Goal: Navigation & Orientation: Find specific page/section

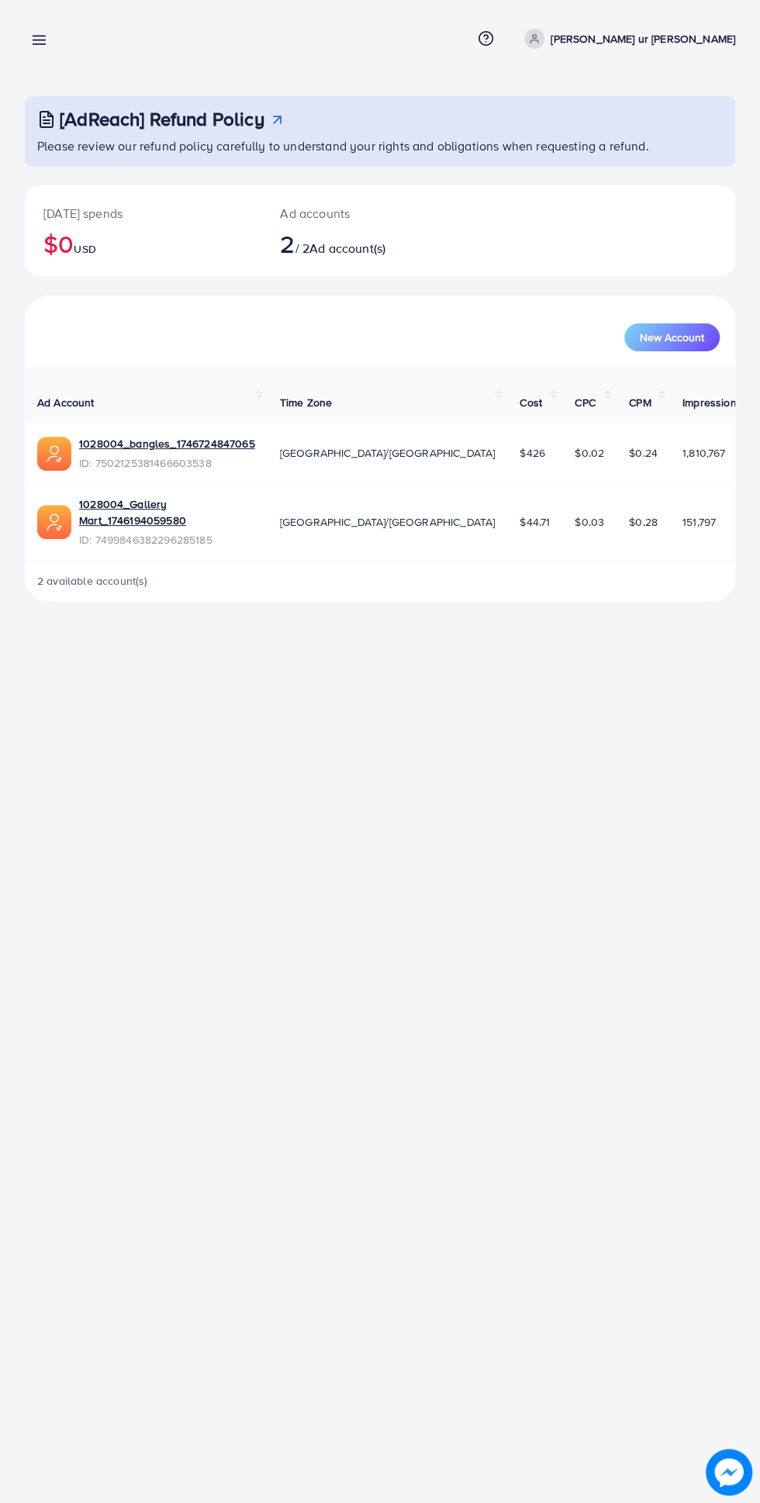
click at [43, 33] on icon at bounding box center [39, 40] width 16 height 16
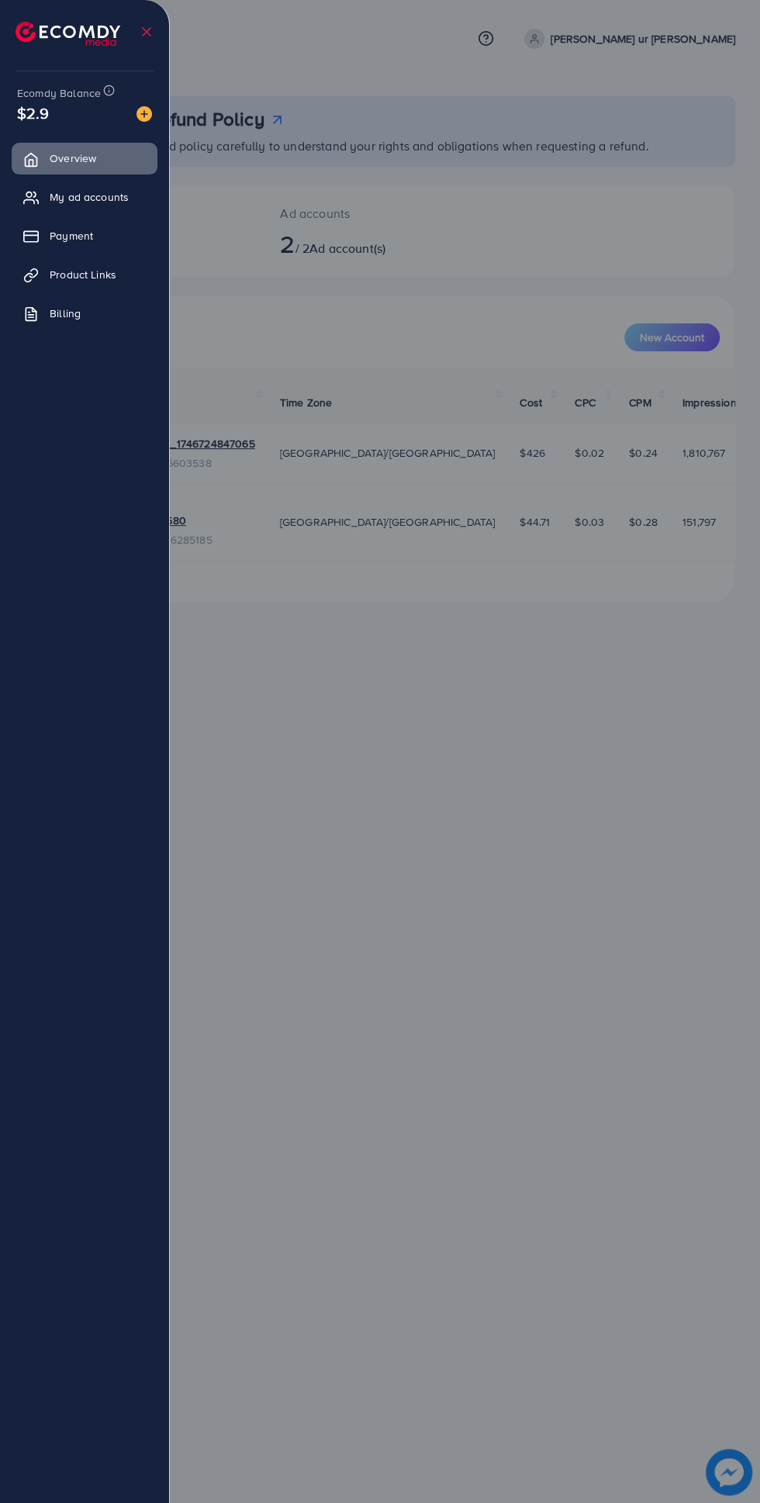
click at [103, 275] on span "Product Links" at bounding box center [83, 275] width 67 height 16
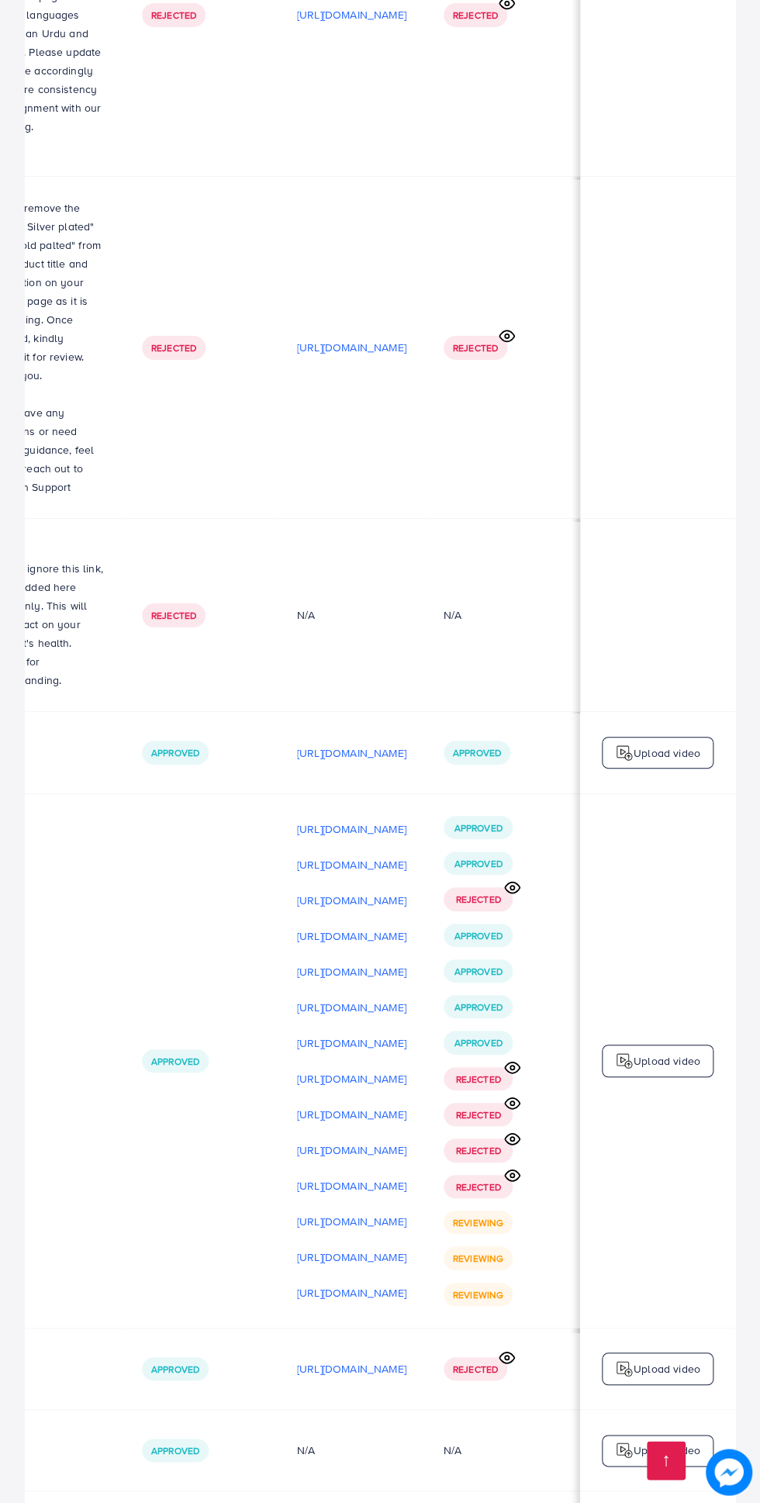
scroll to position [5535, 0]
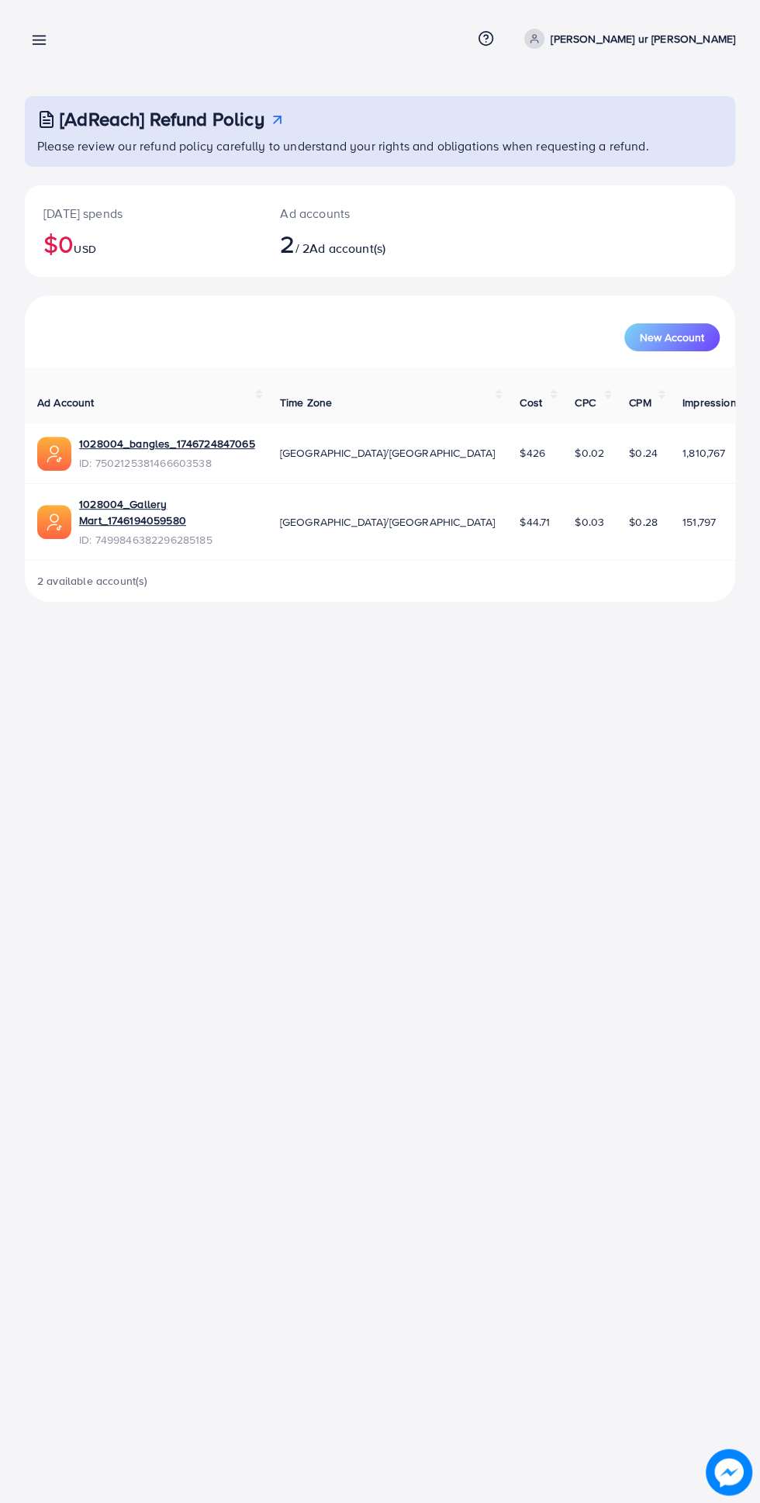
click at [39, 40] on line at bounding box center [39, 40] width 12 height 0
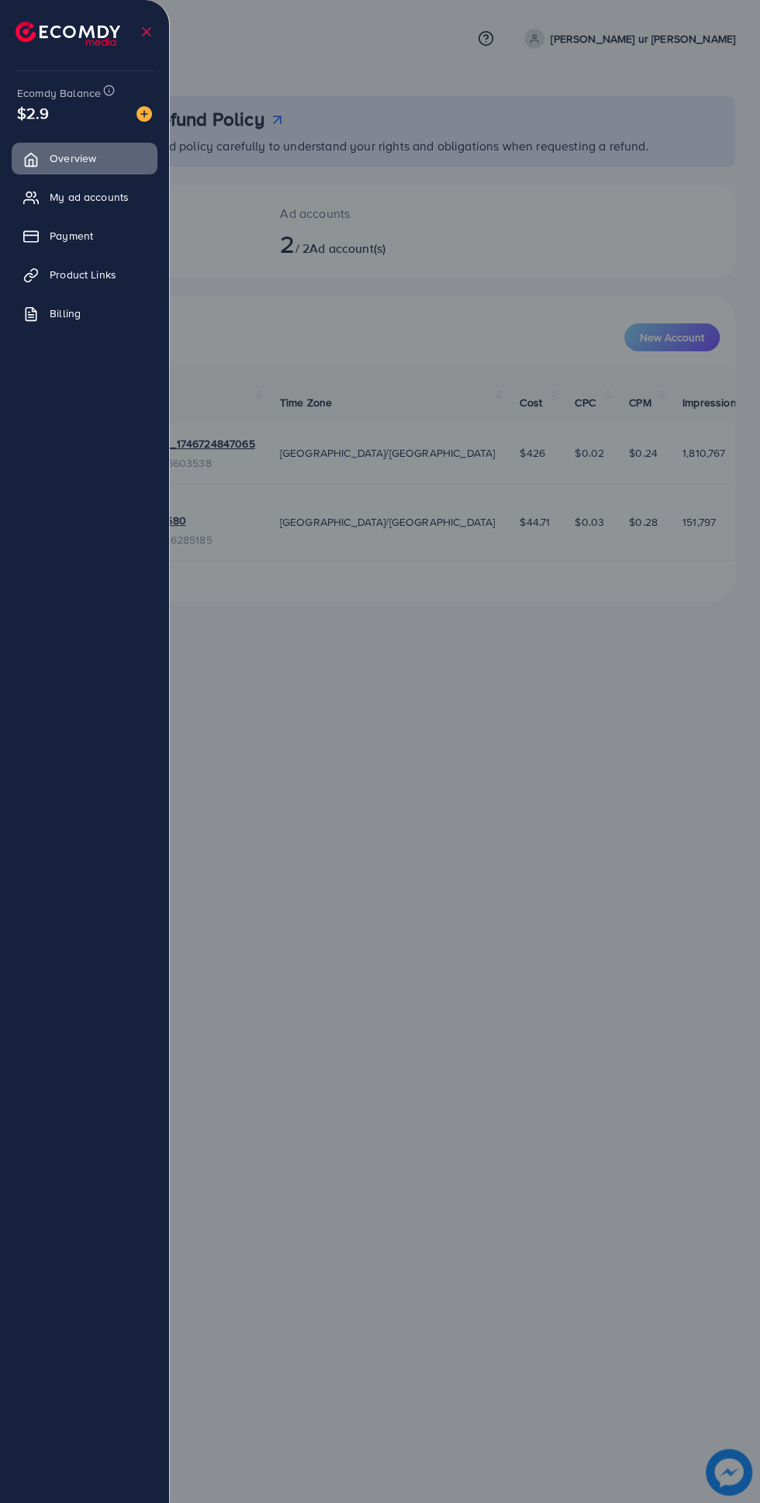
click at [127, 270] on link "Product Links" at bounding box center [85, 274] width 146 height 31
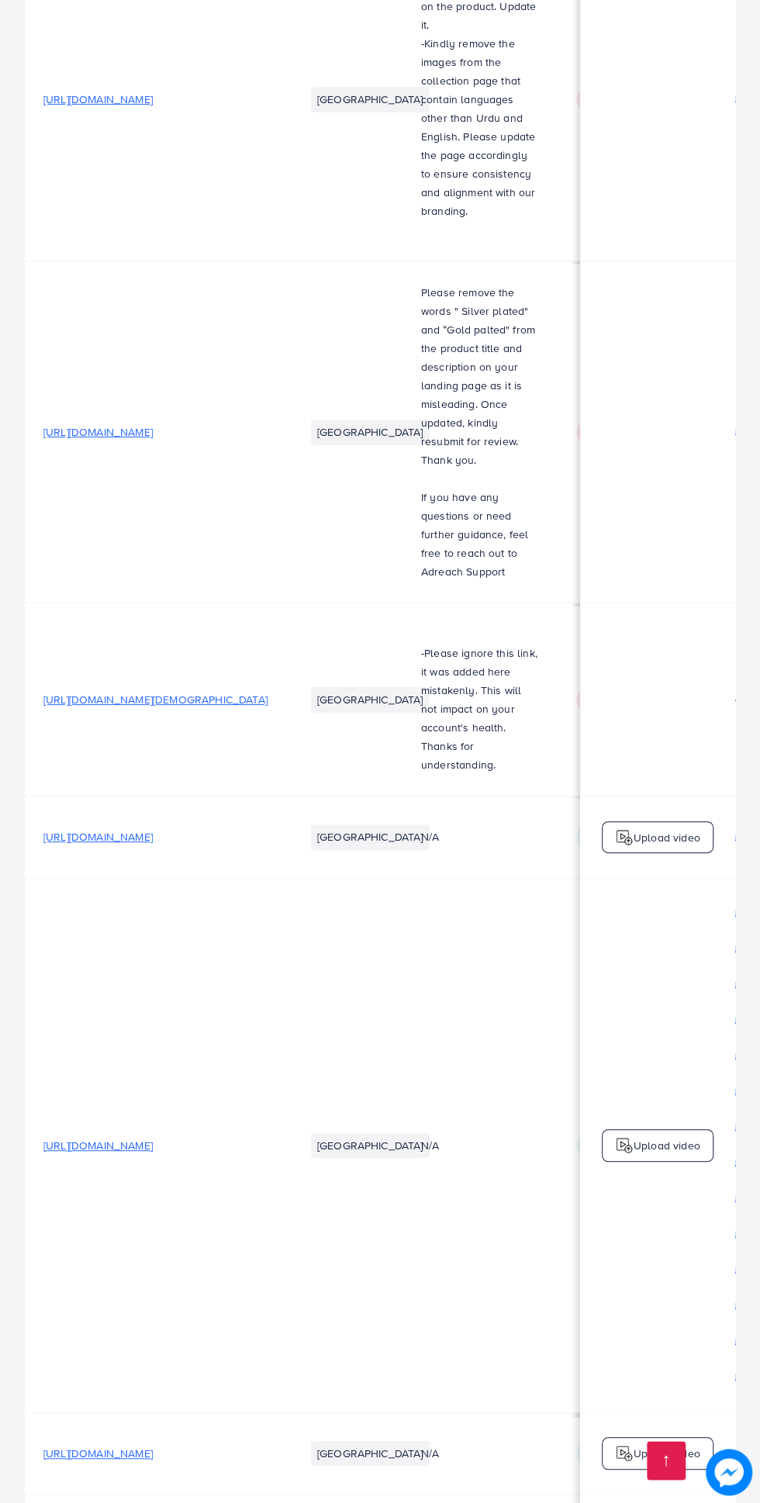
click at [153, 1138] on span "[URL][DOMAIN_NAME]" at bounding box center [97, 1146] width 109 height 16
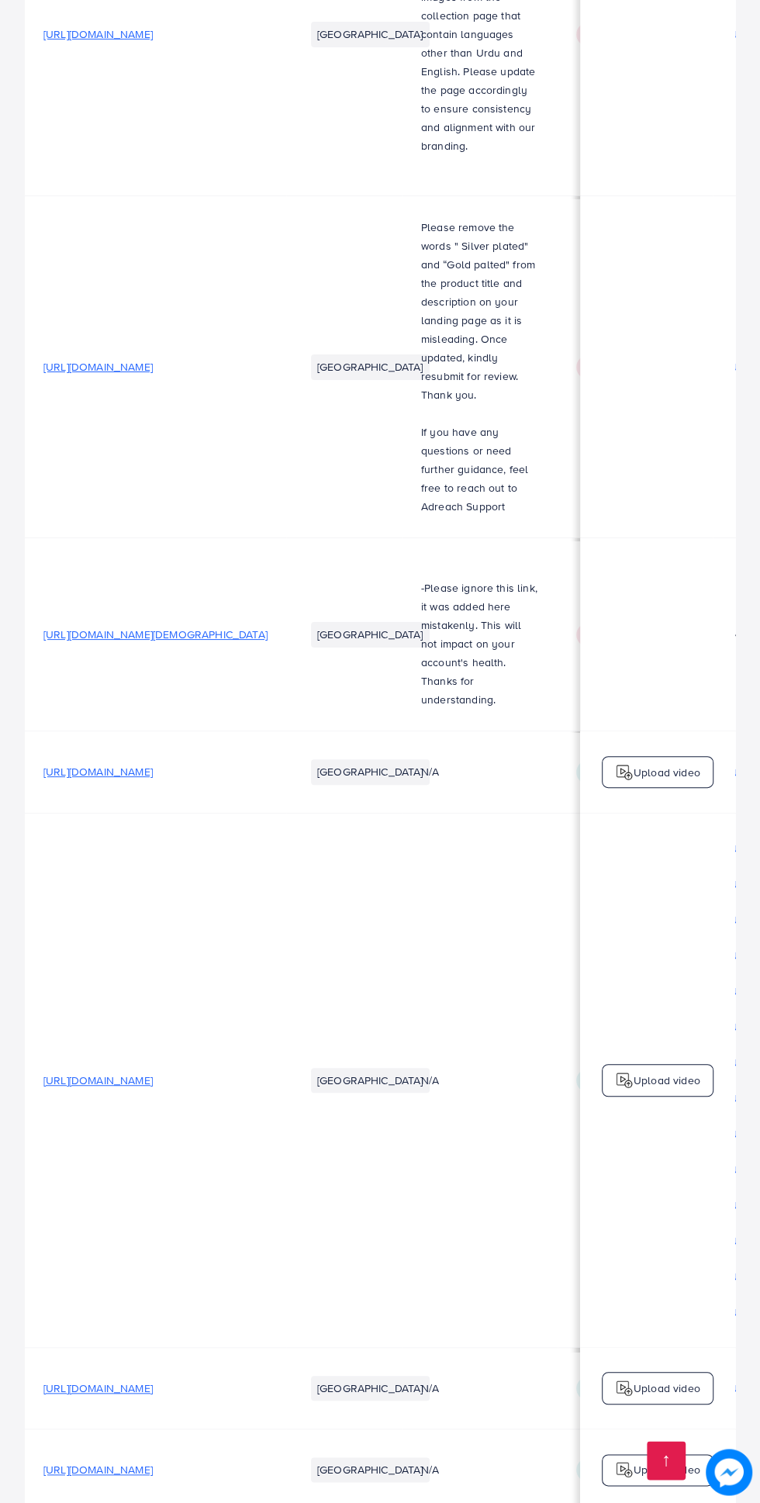
scroll to position [5520, 0]
